Goal: Task Accomplishment & Management: Complete application form

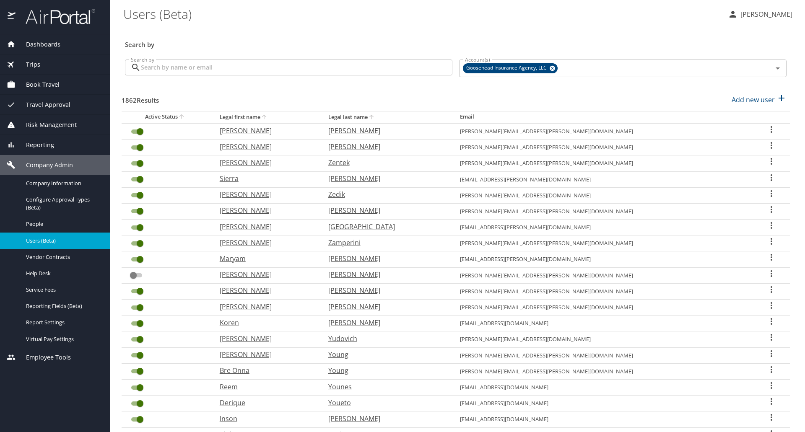
click at [259, 69] on input "Search by" at bounding box center [297, 68] width 312 height 16
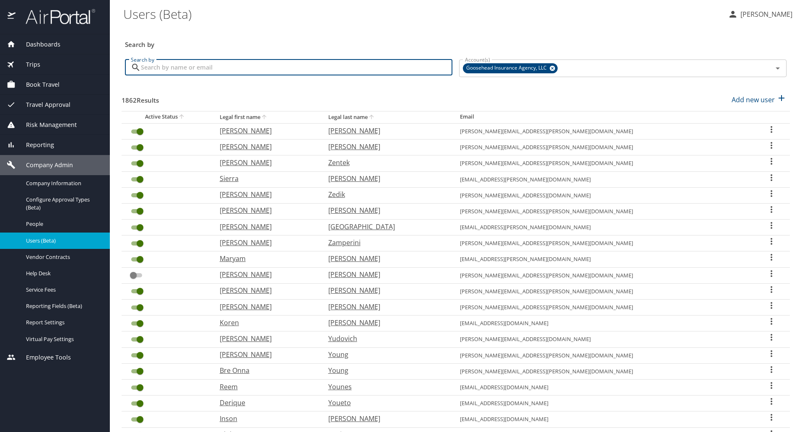
paste input "[PERSON_NAME][EMAIL_ADDRESS][PERSON_NAME][DOMAIN_NAME]"
type input "[PERSON_NAME][EMAIL_ADDRESS][PERSON_NAME][DOMAIN_NAME]"
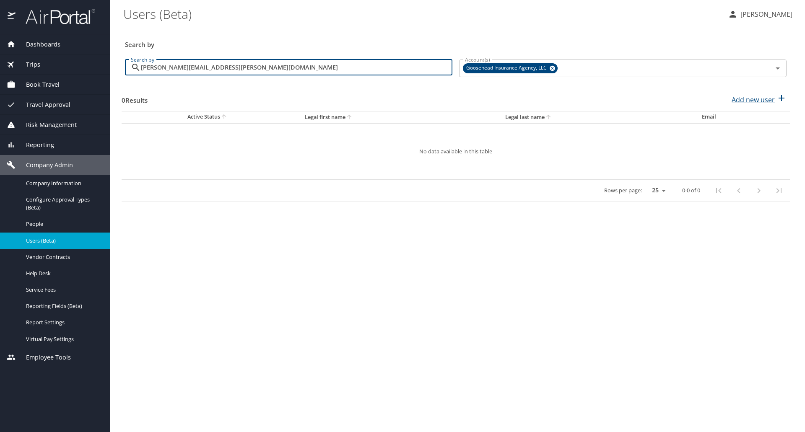
click at [752, 99] on p "Add new user" at bounding box center [753, 100] width 43 height 10
select select "US"
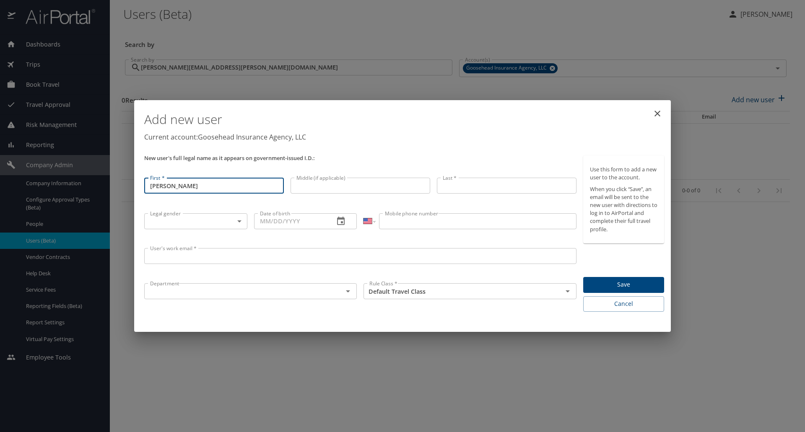
type input "[PERSON_NAME]"
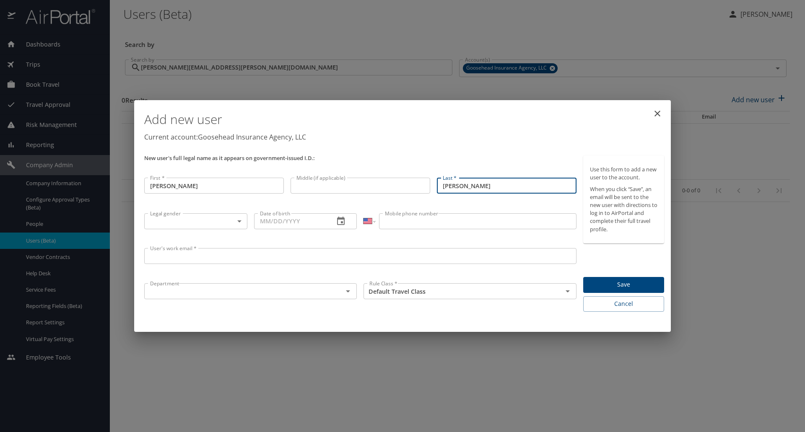
type input "[PERSON_NAME]"
click at [223, 224] on body "Dashboards AirPortal 360™ Manager My Travel Dashboard Trips Airtinerary® Lookup…" at bounding box center [402, 216] width 805 height 432
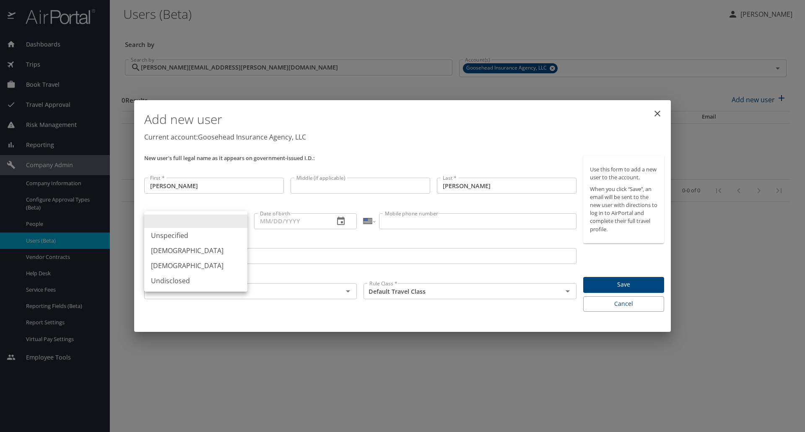
click at [185, 281] on li "Undisclosed" at bounding box center [195, 280] width 103 height 15
type input "Undisclosed"
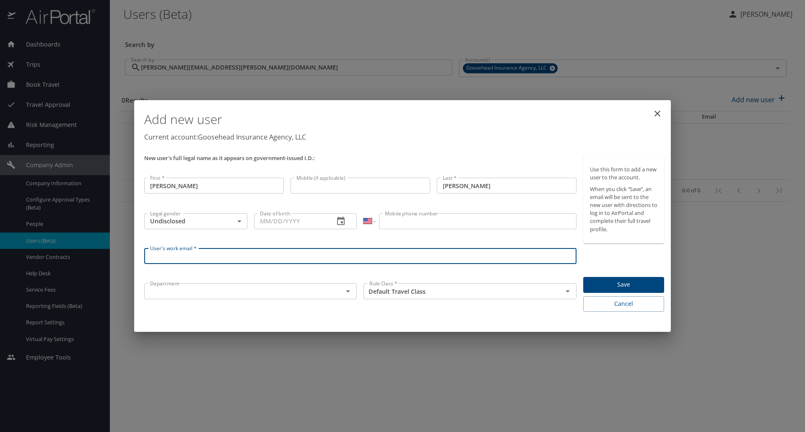
click at [319, 262] on input "User's work email *" at bounding box center [360, 256] width 432 height 16
paste input "[PERSON_NAME][EMAIL_ADDRESS][PERSON_NAME][DOMAIN_NAME]"
type input "[PERSON_NAME][EMAIL_ADDRESS][PERSON_NAME][DOMAIN_NAME]"
click at [263, 293] on input "text" at bounding box center [238, 291] width 183 height 11
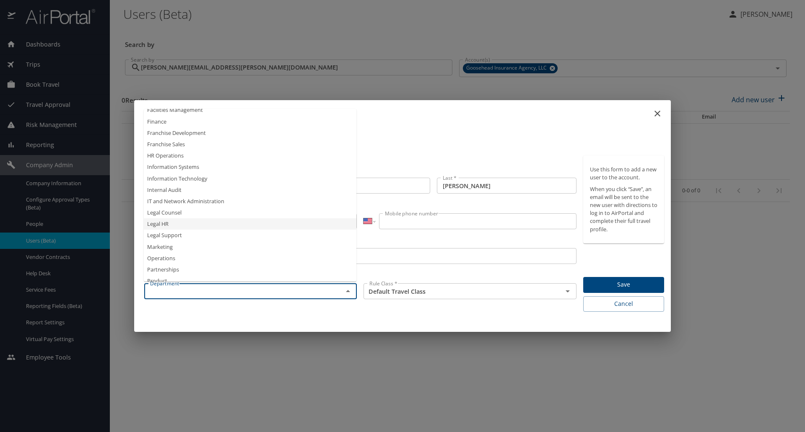
scroll to position [252, 0]
click at [187, 183] on li "Legal HR" at bounding box center [250, 182] width 213 height 11
type input "Legal HR"
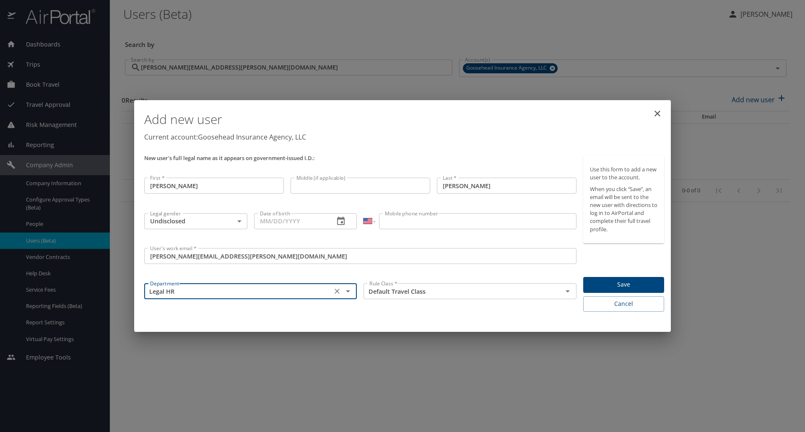
click at [616, 282] on span "Save" at bounding box center [624, 285] width 68 height 10
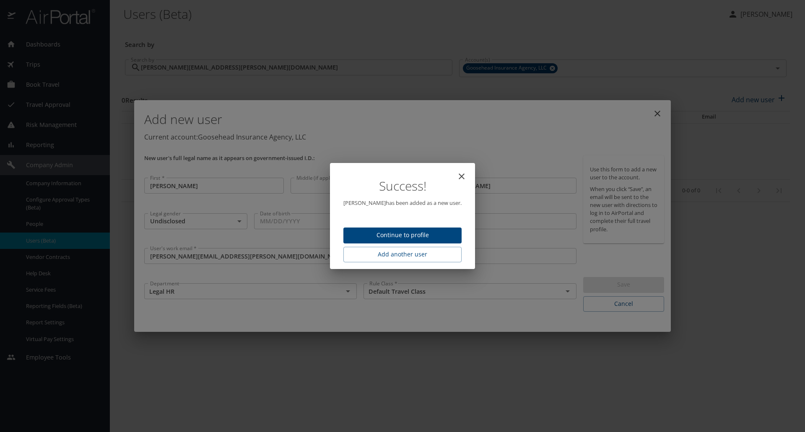
click at [457, 177] on icon "close" at bounding box center [462, 177] width 10 height 10
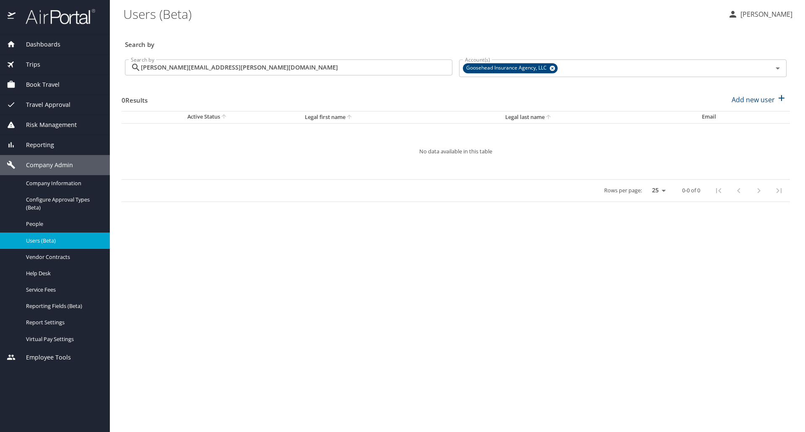
type input "[DATE]"
